Goal: Check status: Check status

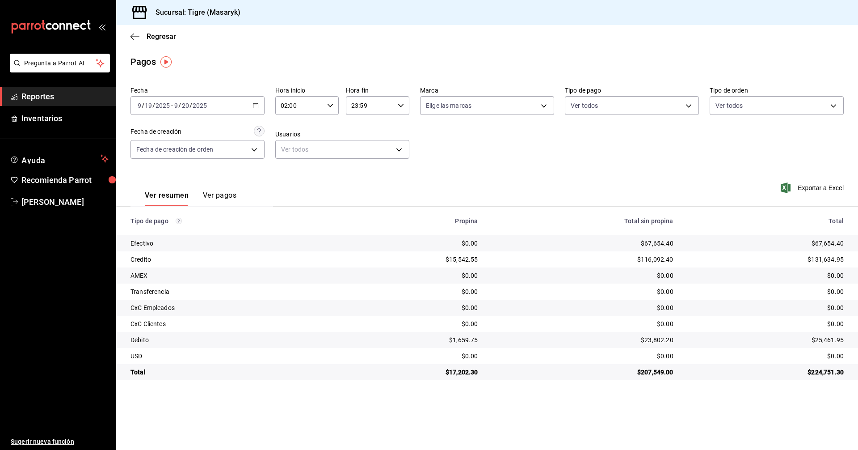
click at [256, 105] on \(Stroke\) "button" at bounding box center [255, 105] width 5 height 0
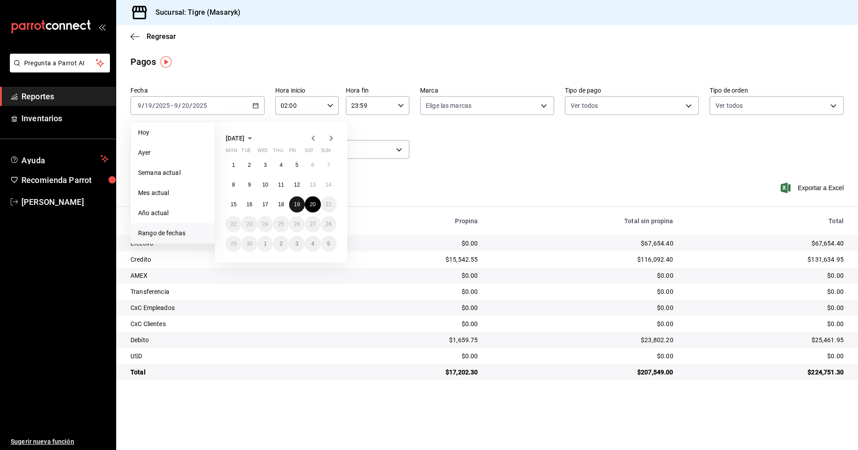
click at [296, 204] on abbr "19" at bounding box center [297, 204] width 6 height 6
click at [308, 203] on button "20" at bounding box center [313, 204] width 16 height 16
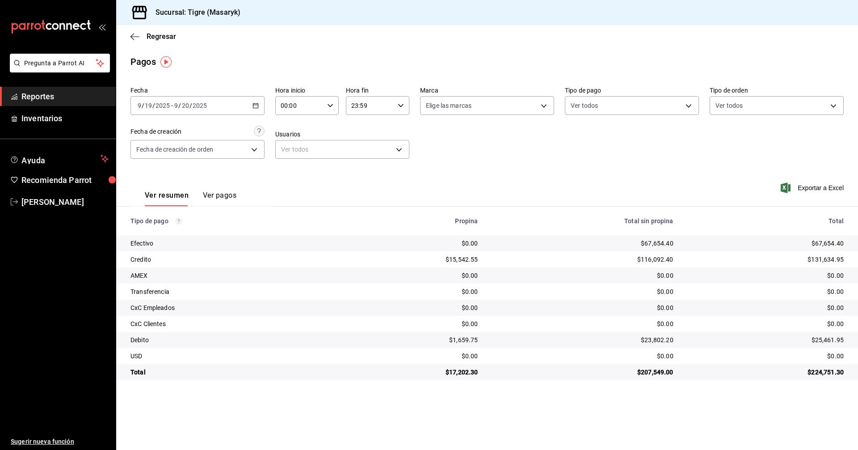
click at [323, 111] on input "00:00" at bounding box center [299, 106] width 48 height 18
click at [289, 145] on span "05" at bounding box center [291, 146] width 17 height 7
type input "05:00"
click at [326, 134] on button "00" at bounding box center [323, 128] width 28 height 18
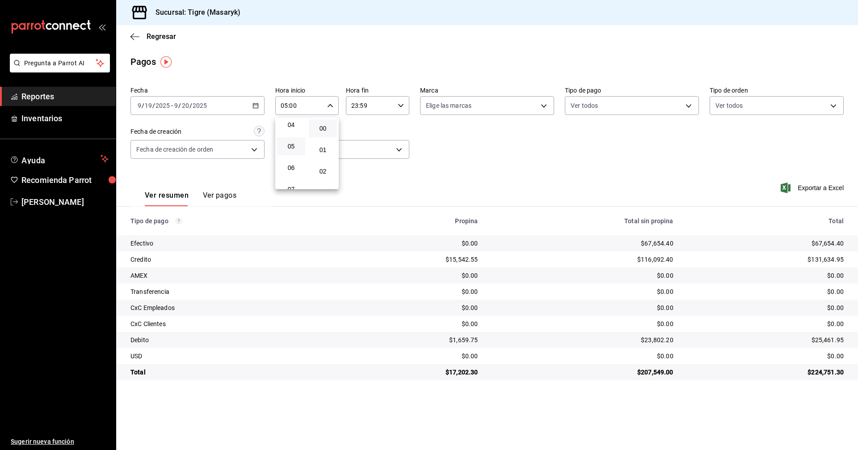
click at [374, 111] on div at bounding box center [429, 225] width 858 height 450
click at [374, 111] on input "23:59" at bounding box center [370, 106] width 48 height 18
click at [364, 146] on span "05" at bounding box center [361, 146] width 17 height 7
click at [390, 128] on span "00" at bounding box center [393, 128] width 17 height 7
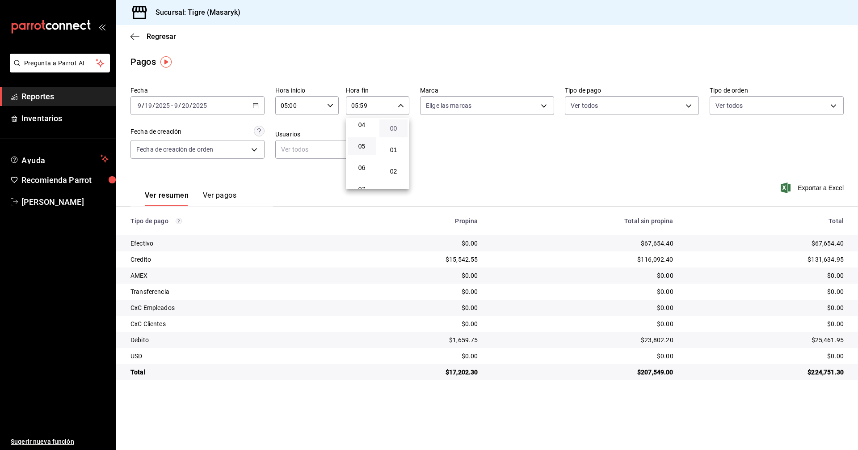
type input "05:00"
click at [499, 150] on div at bounding box center [429, 225] width 858 height 450
